Goal: Task Accomplishment & Management: Complete application form

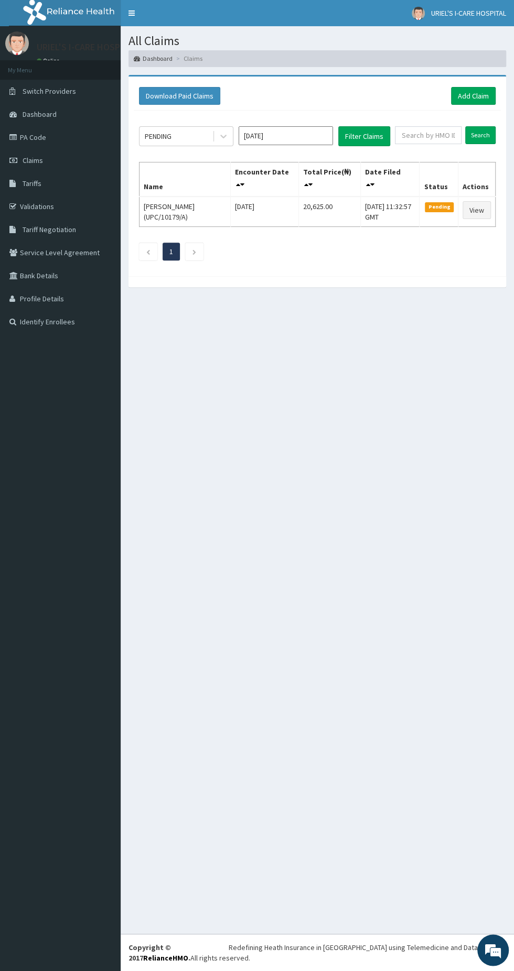
click at [58, 151] on link "Claims" at bounding box center [60, 160] width 121 height 23
click at [473, 95] on link "Add Claim" at bounding box center [473, 96] width 45 height 18
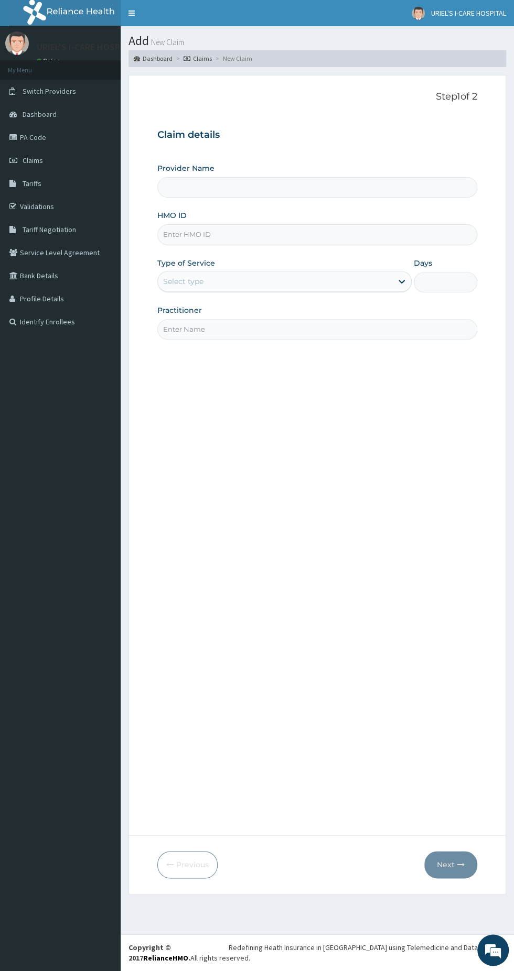
type input "[PERSON_NAME] I CARE HOSPITAL"
click at [56, 198] on link "Validations" at bounding box center [60, 206] width 121 height 23
